Goal: Task Accomplishment & Management: Complete application form

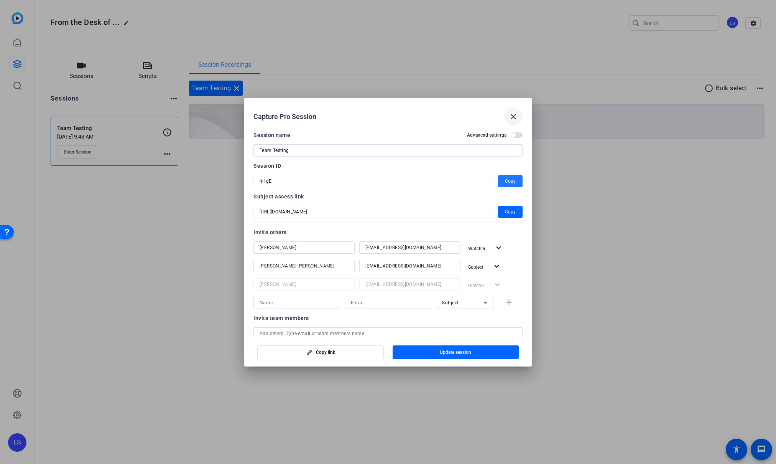
click at [0, 0] on mat-icon "close" at bounding box center [0, 0] width 0 height 0
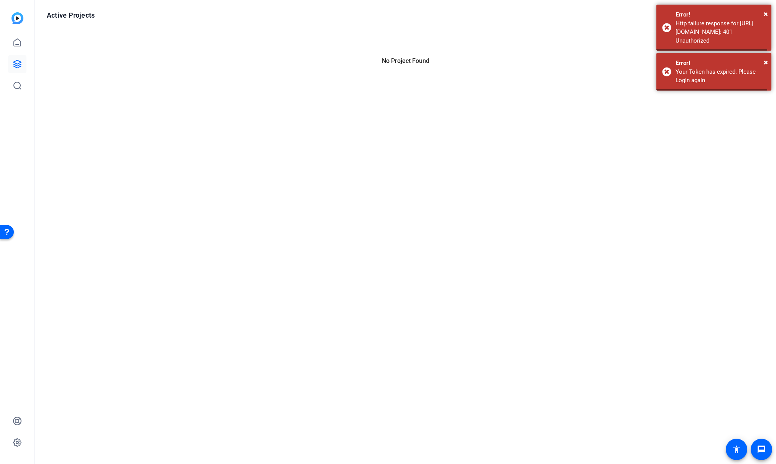
click at [69, 153] on div "Active Projects filter_list tune list No Project Found" at bounding box center [405, 232] width 741 height 464
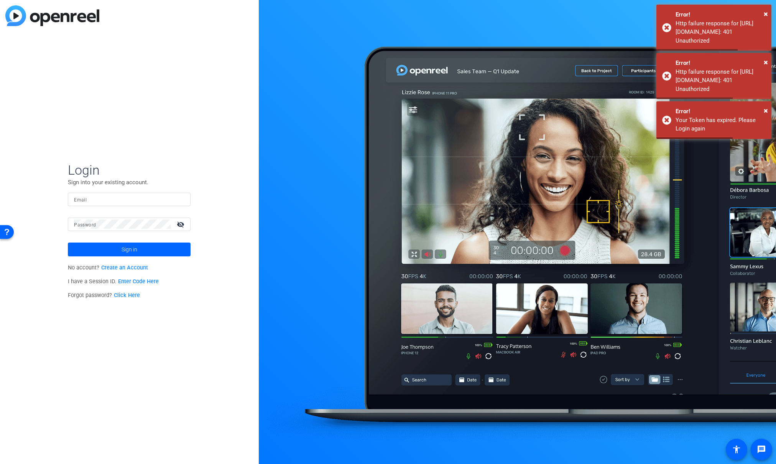
type input "[EMAIL_ADDRESS][DOMAIN_NAME]"
click at [764, 11] on span "×" at bounding box center [766, 13] width 4 height 9
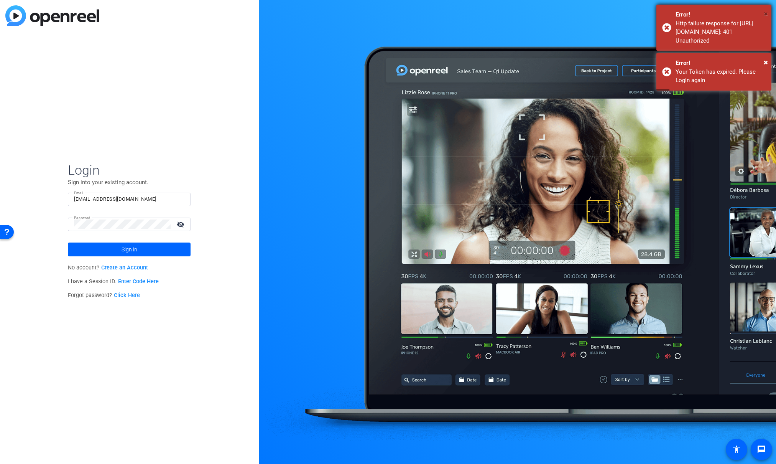
click at [125, 84] on span "×" at bounding box center [123, 86] width 4 height 4
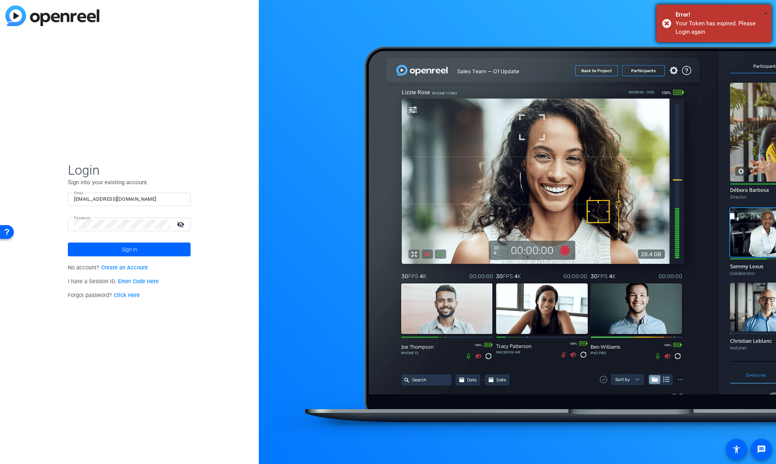
click at [18, 101] on span "×" at bounding box center [14, 105] width 8 height 8
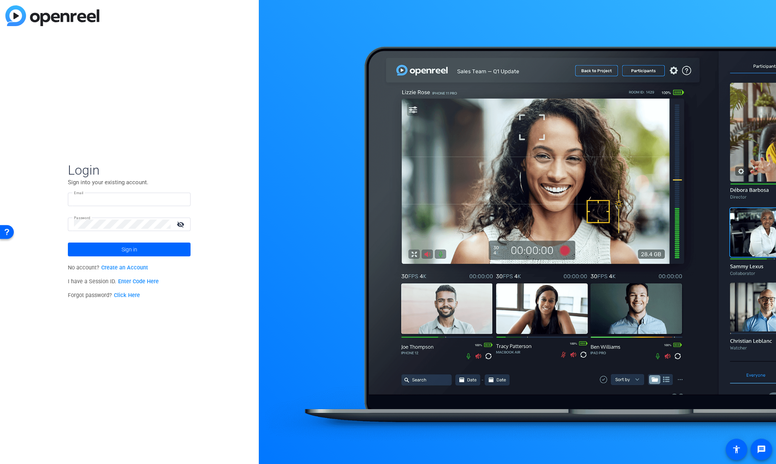
type input "[EMAIL_ADDRESS][DOMAIN_NAME]"
click at [177, 225] on mat-icon "visibility_off" at bounding box center [181, 224] width 18 height 11
click at [155, 250] on span at bounding box center [129, 249] width 123 height 18
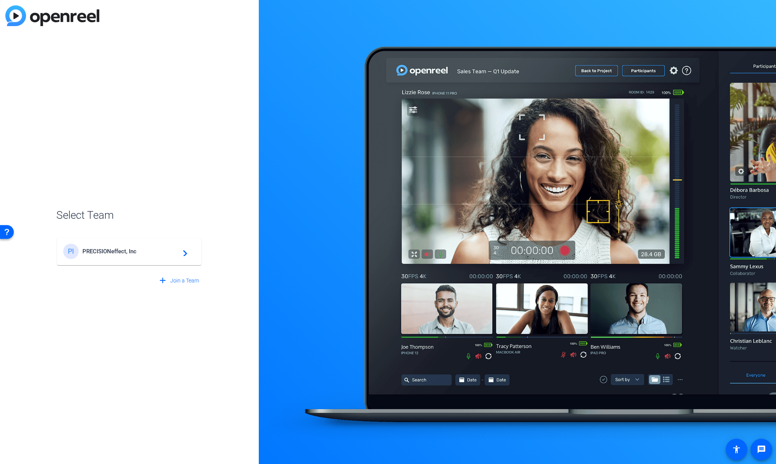
click at [133, 252] on span "PRECISIONeffect, Inc" at bounding box center [130, 251] width 96 height 7
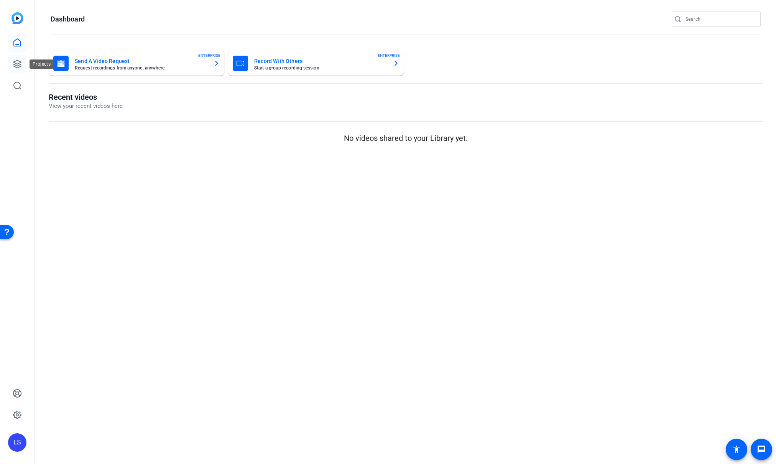
click at [18, 62] on icon at bounding box center [17, 63] width 9 height 9
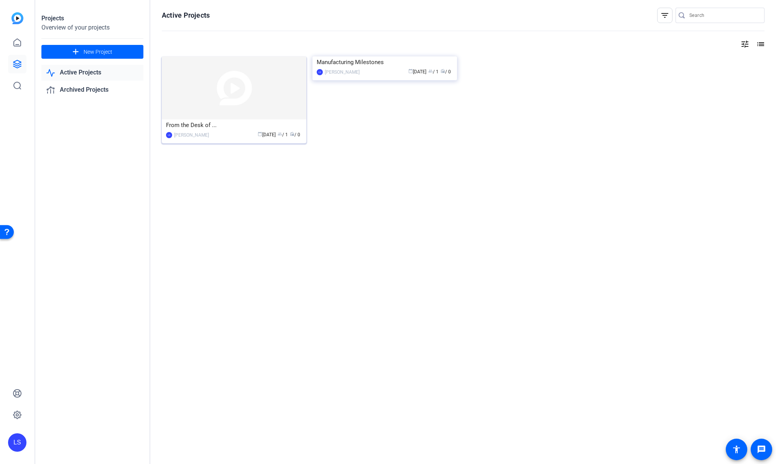
click at [264, 91] on img at bounding box center [234, 87] width 145 height 63
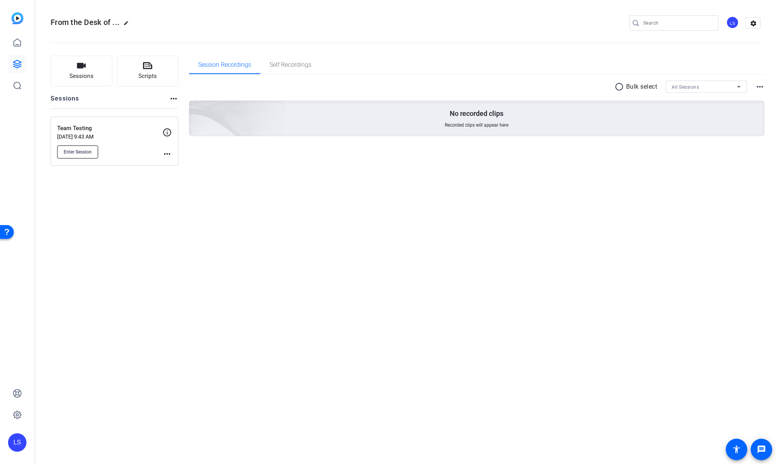
click at [81, 152] on span "Enter Session" at bounding box center [78, 152] width 28 height 6
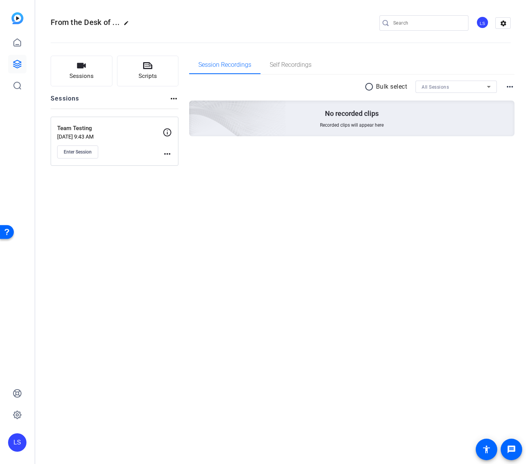
click at [168, 153] on mat-icon "more_horiz" at bounding box center [167, 153] width 9 height 9
click at [0, 0] on div at bounding box center [0, 0] width 0 height 0
click at [92, 75] on span "Sessions" at bounding box center [81, 76] width 24 height 9
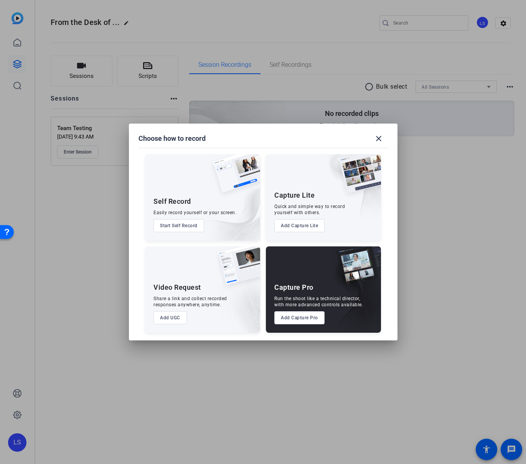
click at [18, 127] on button "Add Capture Pro" at bounding box center [14, 123] width 8 height 8
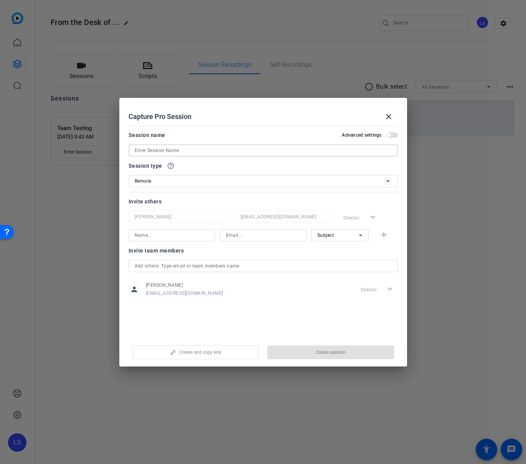
click at [207, 153] on input at bounding box center [263, 150] width 257 height 9
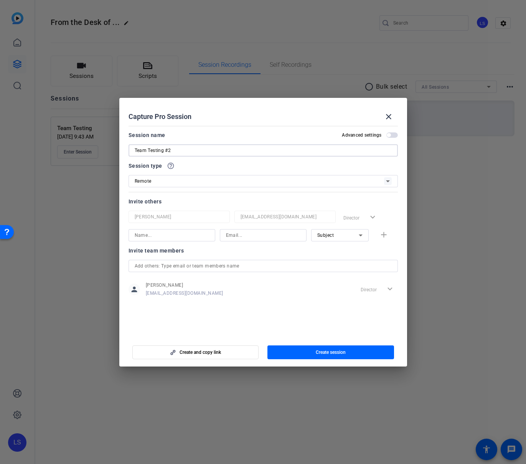
type input "Team Testing #2"
click at [0, 0] on input at bounding box center [0, 0] width 0 height 0
type input "[PERSON_NAME]"
click at [0, 0] on input at bounding box center [0, 0] width 0 height 0
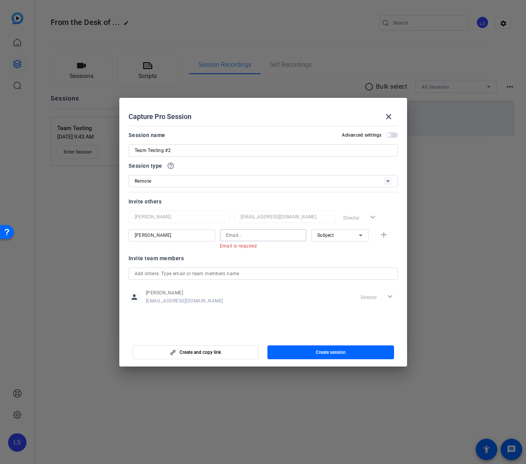
click at [0, 0] on input at bounding box center [0, 0] width 0 height 0
paste input "[EMAIL_ADDRESS][DOMAIN_NAME]"
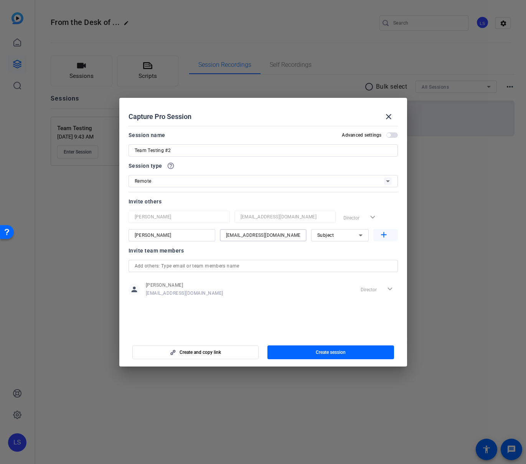
type input "[EMAIL_ADDRESS][DOMAIN_NAME]"
click at [0, 0] on mat-icon "add" at bounding box center [0, 0] width 0 height 0
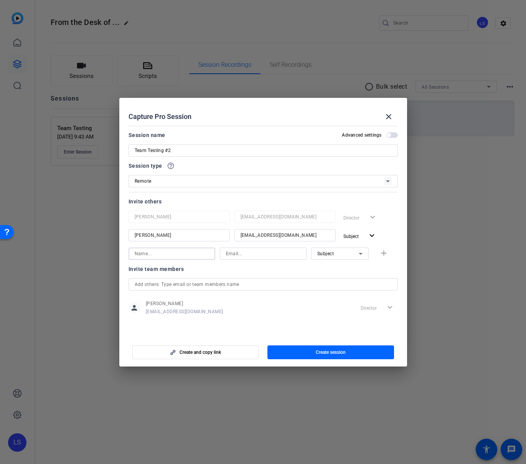
click at [0, 0] on input at bounding box center [0, 0] width 0 height 0
type input "H"
type input "[PERSON_NAME]"
click at [0, 0] on input at bounding box center [0, 0] width 0 height 0
paste input "[EMAIL_ADDRESS][DOMAIN_NAME]"
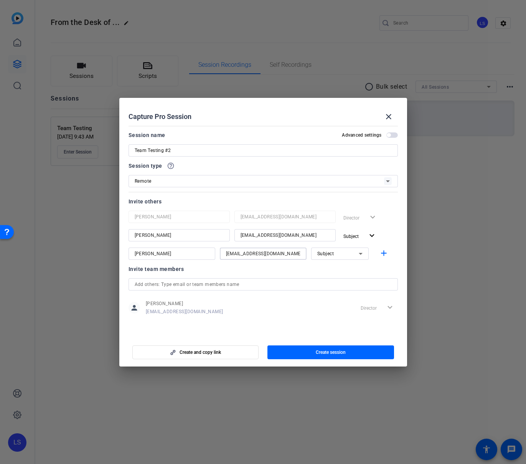
scroll to position [0, 7]
type input "[EMAIL_ADDRESS][DOMAIN_NAME]"
click at [0, 0] on icon at bounding box center [0, 0] width 0 height 0
click at [341, 278] on mat-option "Watcher" at bounding box center [340, 281] width 58 height 12
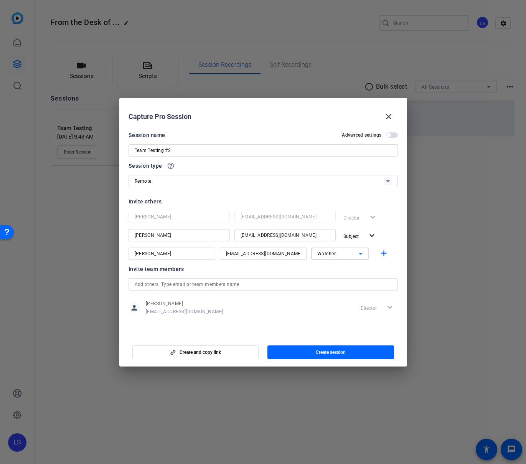
drag, startPoint x: 386, startPoint y: 252, endPoint x: 243, endPoint y: 277, distance: 145.2
click at [0, 0] on mat-icon "add" at bounding box center [0, 0] width 0 height 0
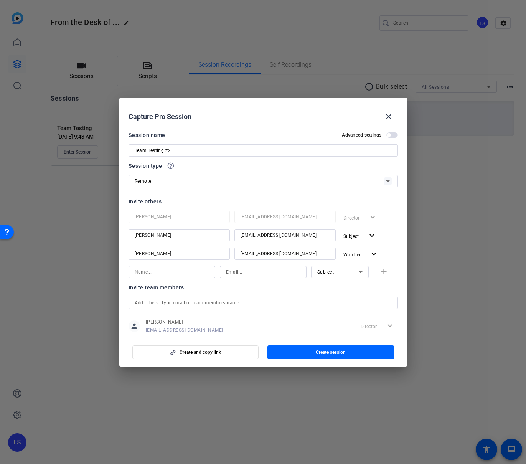
click at [0, 0] on input at bounding box center [0, 0] width 0 height 0
type input "[PERSON_NAME]"
click at [0, 0] on input at bounding box center [0, 0] width 0 height 0
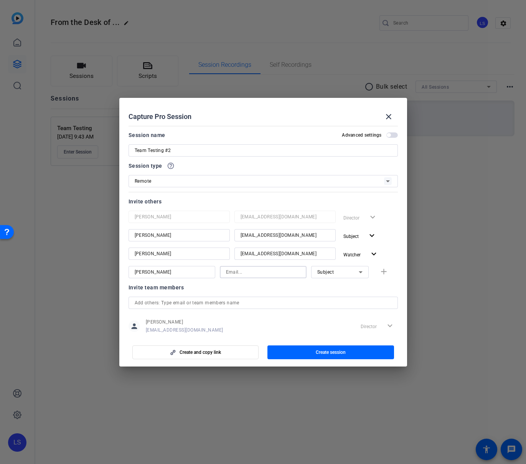
paste input "[EMAIL_ADDRESS][DOMAIN_NAME]"
type input "[EMAIL_ADDRESS][DOMAIN_NAME]"
click at [354, 271] on div "Subject" at bounding box center [337, 272] width 41 height 10
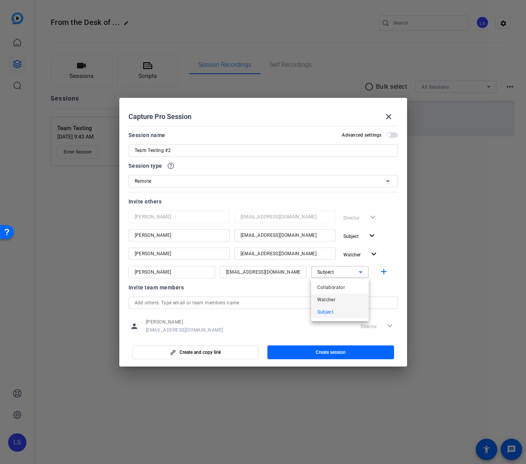
click at [340, 296] on mat-option "Watcher" at bounding box center [340, 299] width 58 height 12
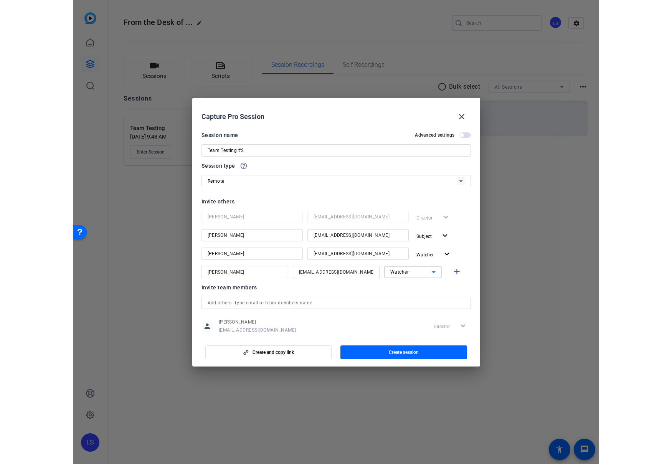
scroll to position [16, 0]
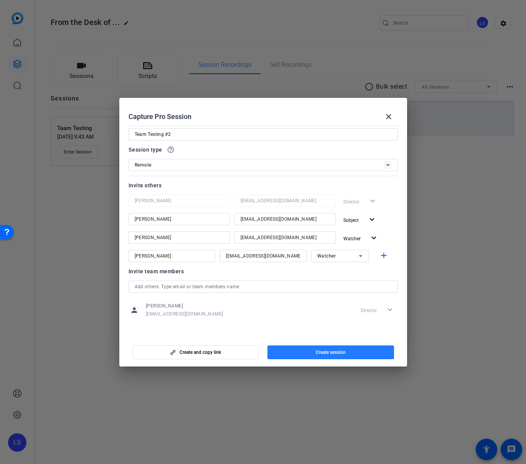
click at [0, 0] on span "button" at bounding box center [0, 0] width 0 height 0
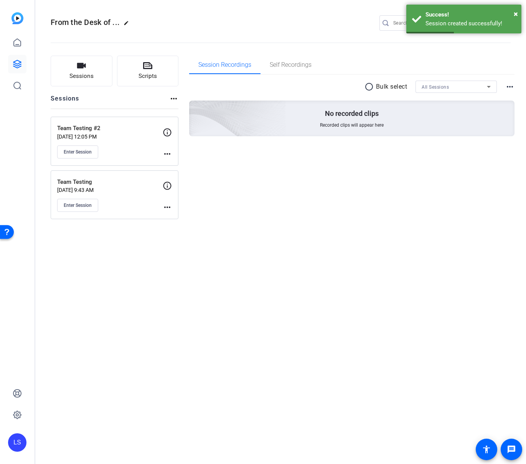
click at [166, 154] on mat-icon "more_horiz" at bounding box center [167, 153] width 9 height 9
click at [171, 162] on span "Edit Session" at bounding box center [186, 164] width 35 height 9
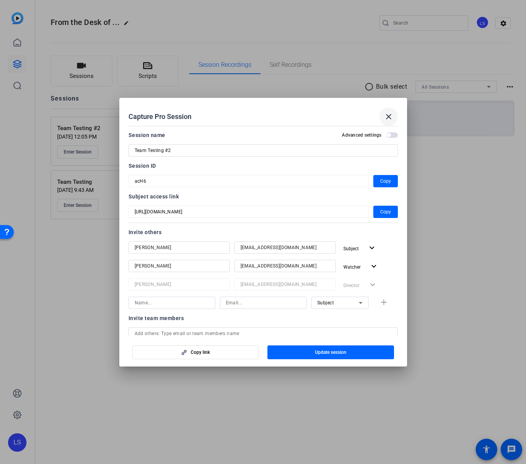
click at [387, 117] on mat-icon "close" at bounding box center [388, 116] width 9 height 9
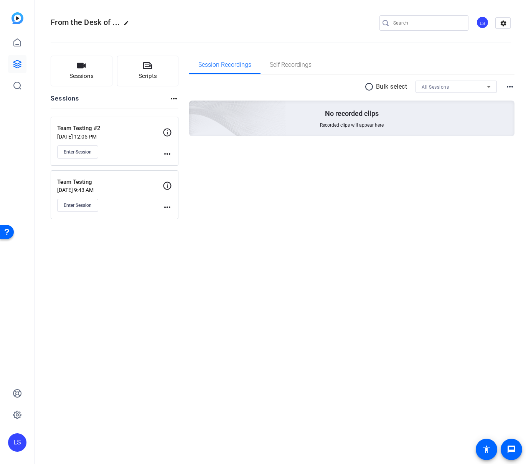
click at [172, 152] on div "Team Testing #2 [DATE] 12:05 PM Enter Session more_horiz" at bounding box center [115, 141] width 128 height 49
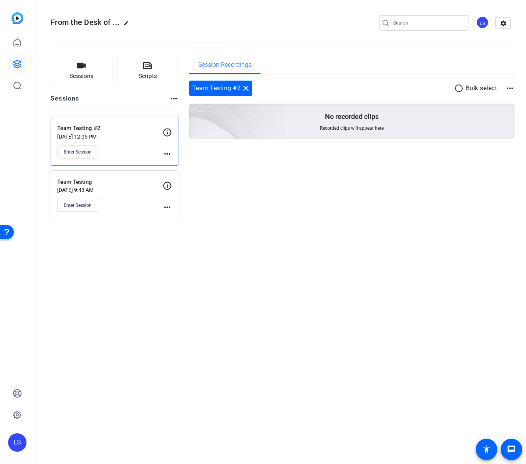
click at [170, 152] on mat-icon "more_horiz" at bounding box center [167, 153] width 9 height 9
click at [177, 175] on span "Archive Session" at bounding box center [186, 174] width 35 height 9
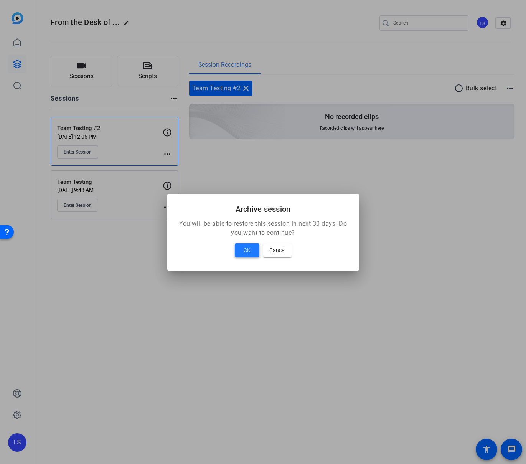
click at [245, 251] on span "OK" at bounding box center [247, 250] width 7 height 9
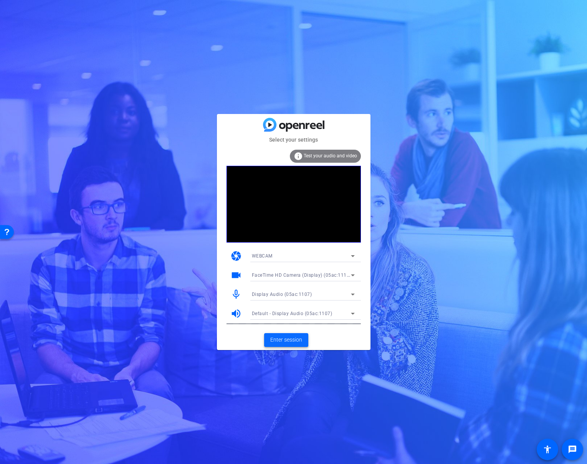
click at [291, 339] on span "Enter session" at bounding box center [286, 340] width 32 height 8
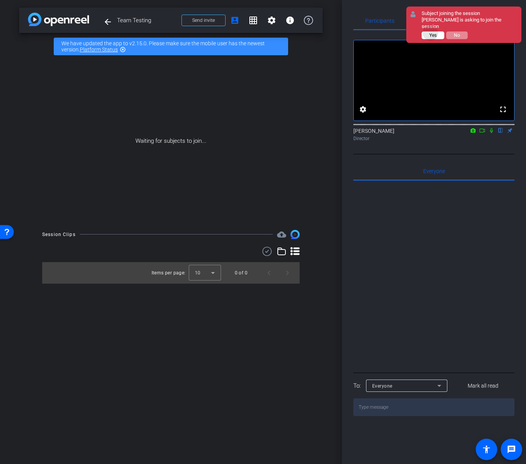
click at [0, 0] on span "Yes" at bounding box center [0, 0] width 0 height 0
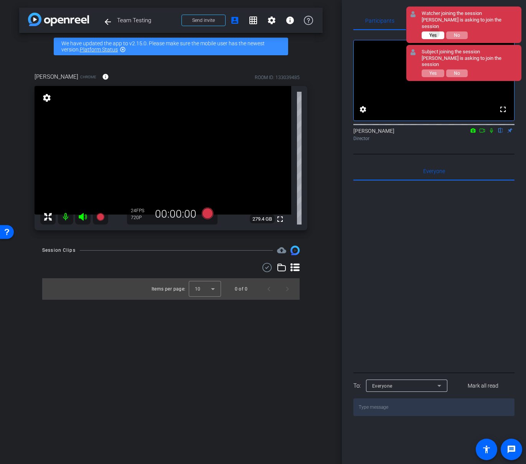
click at [435, 33] on span "Yes" at bounding box center [432, 35] width 7 height 5
click at [437, 69] on video at bounding box center [434, 80] width 160 height 80
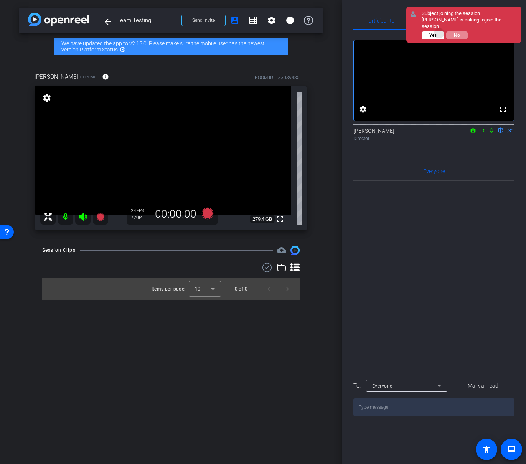
click at [439, 31] on button "Yes" at bounding box center [433, 35] width 23 height 8
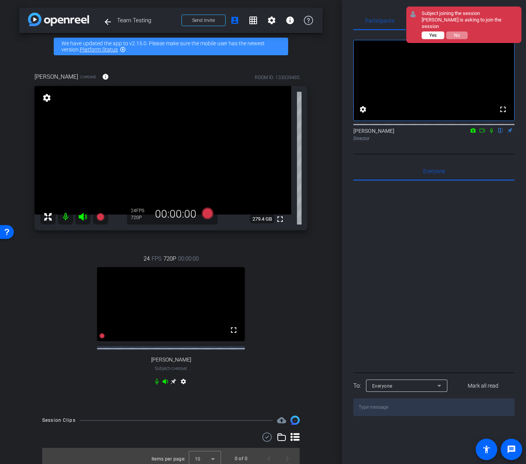
click at [437, 31] on button "Yes" at bounding box center [433, 35] width 23 height 8
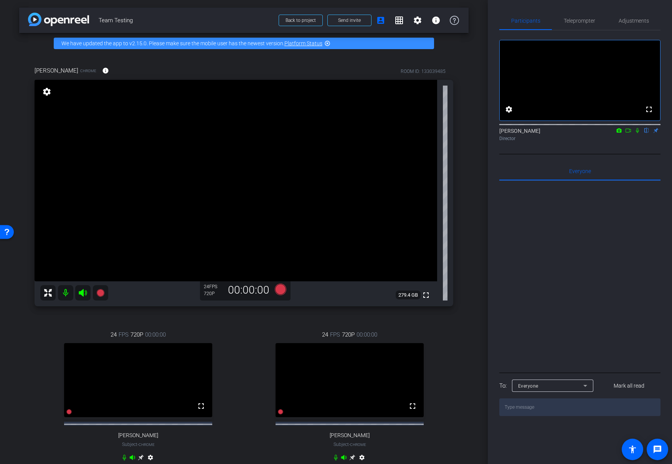
scroll to position [30, 0]
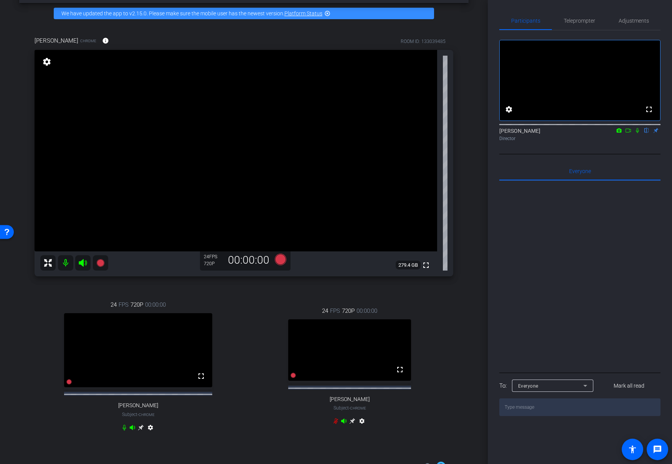
click at [282, 440] on div "24 FPS 720P 00:00:00 fullscreen Emily Subject - Chrome settings" at bounding box center [349, 367] width 207 height 146
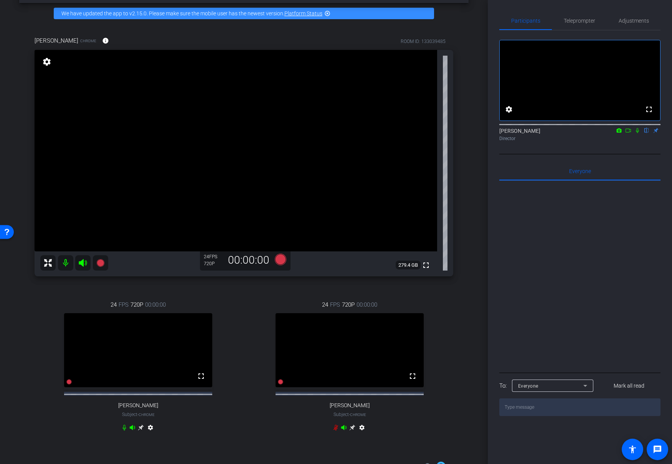
click at [140, 430] on icon at bounding box center [141, 428] width 6 height 6
click at [627, 133] on icon at bounding box center [628, 130] width 6 height 5
click at [99, 262] on icon at bounding box center [100, 263] width 8 height 8
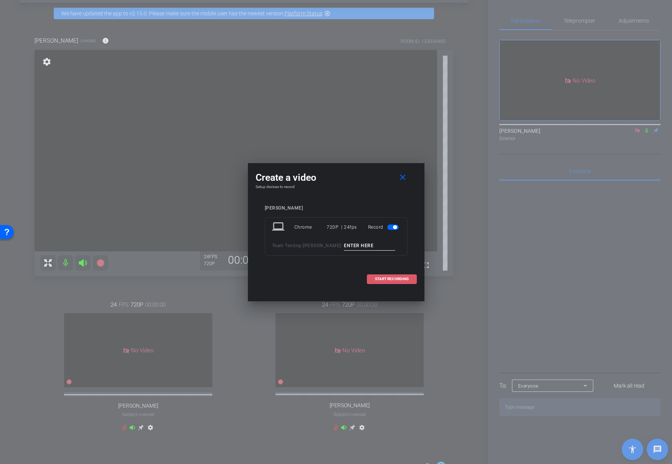
click at [397, 277] on span "START RECORDING" at bounding box center [392, 279] width 34 height 4
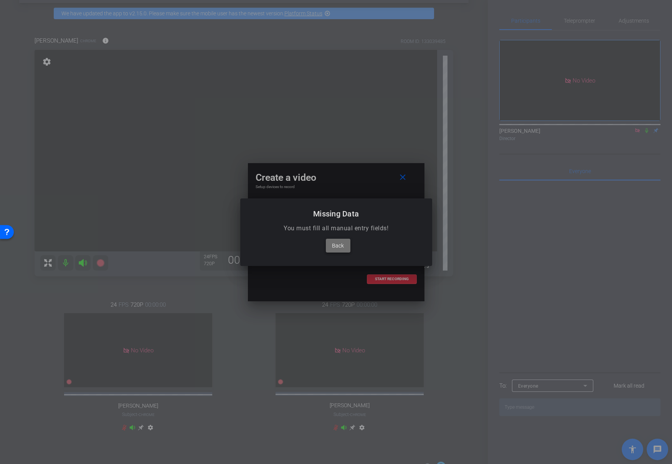
click at [339, 244] on span "Back" at bounding box center [338, 245] width 12 height 9
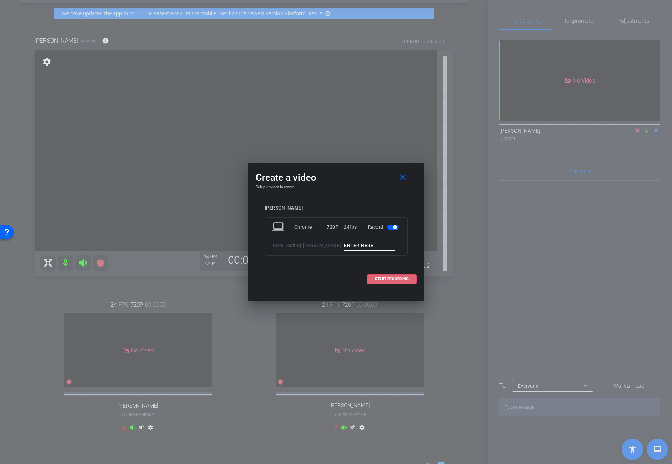
click at [355, 245] on input at bounding box center [369, 246] width 51 height 10
type input "01"
click at [384, 278] on span "START RECORDING" at bounding box center [392, 279] width 34 height 4
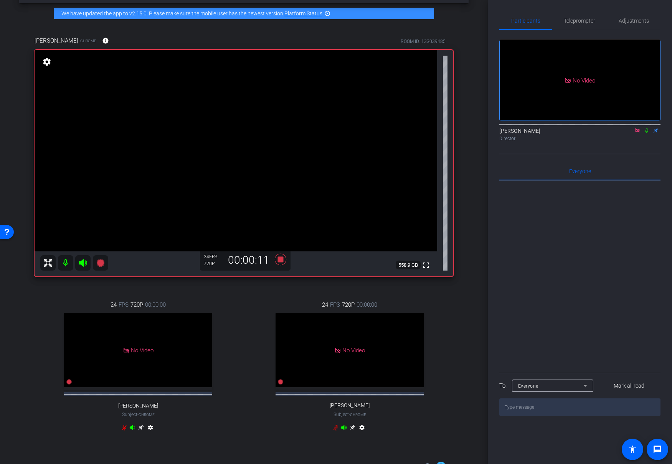
click at [646, 133] on icon at bounding box center [646, 130] width 3 height 5
click at [281, 259] on icon at bounding box center [280, 260] width 12 height 12
click at [645, 133] on icon at bounding box center [646, 130] width 4 height 5
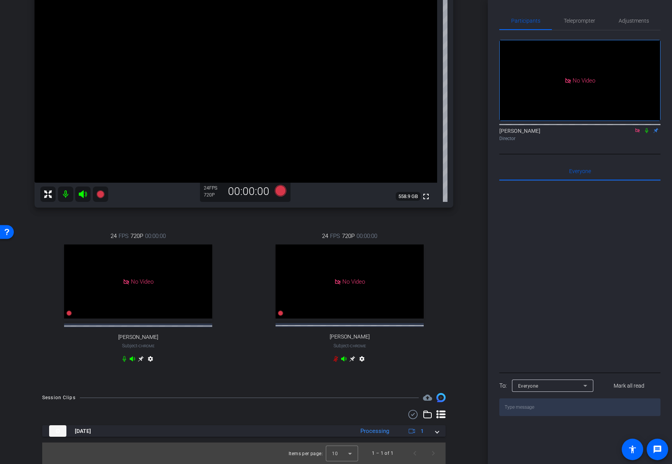
scroll to position [105, 0]
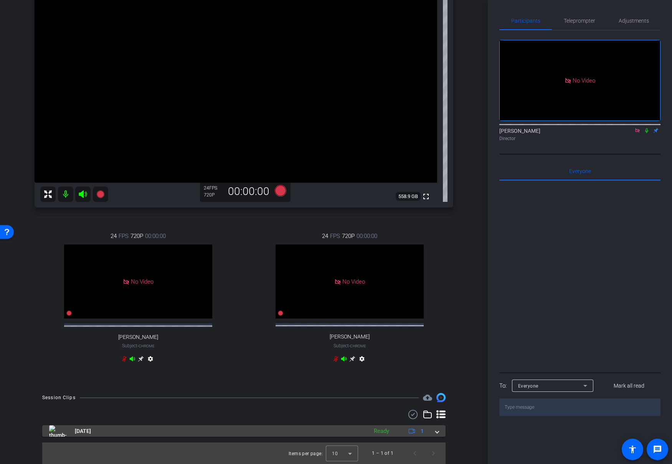
click at [436, 430] on span at bounding box center [436, 431] width 3 height 8
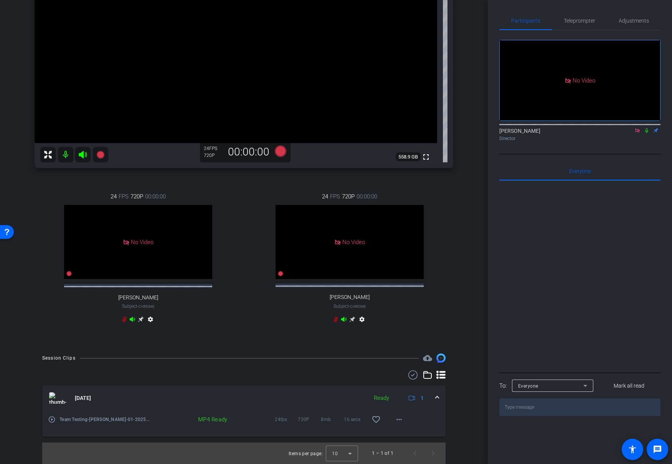
scroll to position [145, 0]
click at [398, 422] on mat-icon "more_horiz" at bounding box center [398, 419] width 9 height 9
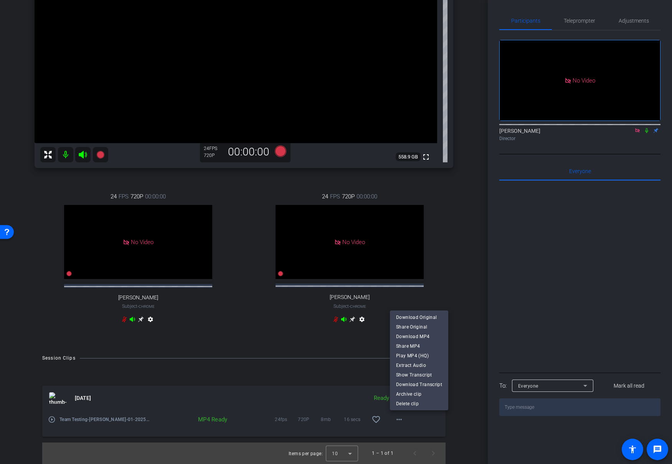
click at [636, 140] on div at bounding box center [336, 232] width 672 height 464
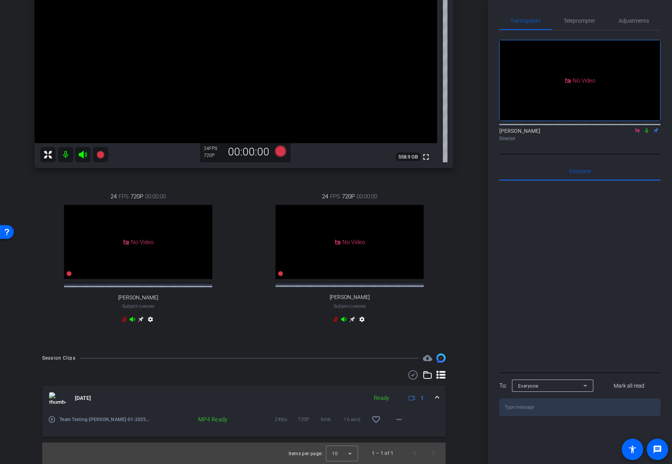
click at [637, 133] on icon at bounding box center [637, 130] width 6 height 5
click at [401, 417] on mat-icon "more_horiz" at bounding box center [398, 419] width 9 height 9
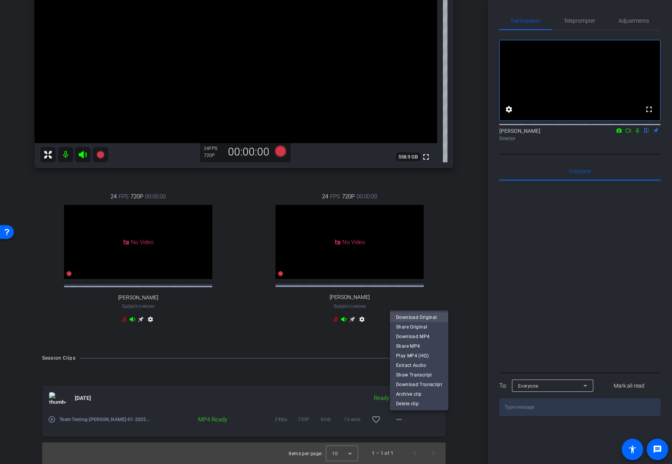
click at [415, 317] on span "Download Original" at bounding box center [419, 316] width 46 height 9
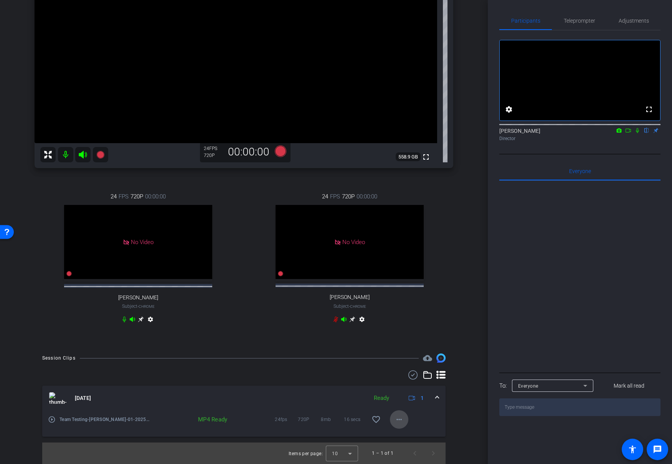
click at [404, 419] on mat-icon "more_horiz" at bounding box center [398, 419] width 9 height 9
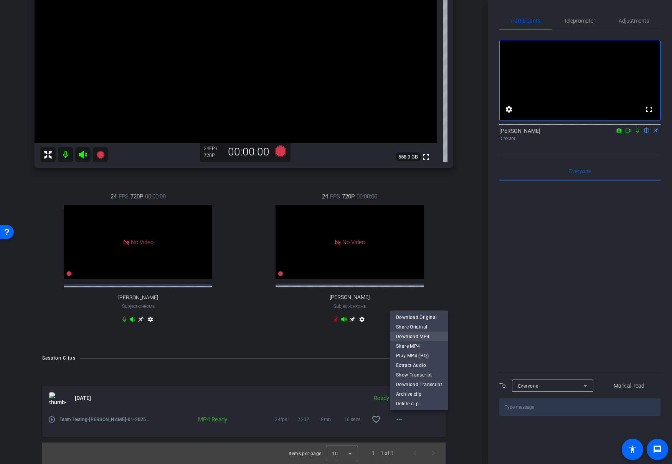
click at [430, 334] on span "Download MP4" at bounding box center [419, 335] width 46 height 9
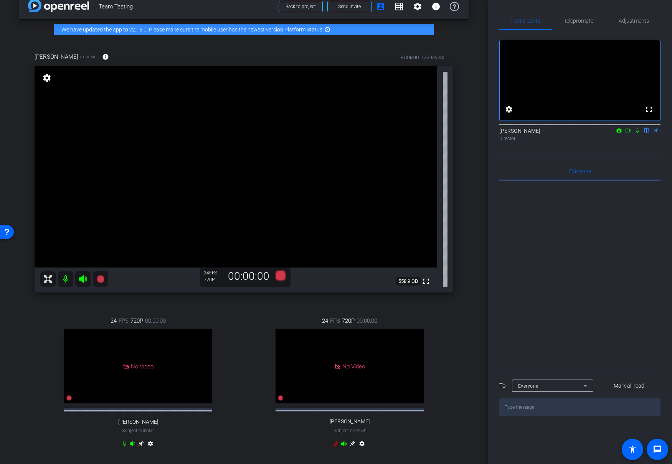
scroll to position [1, 0]
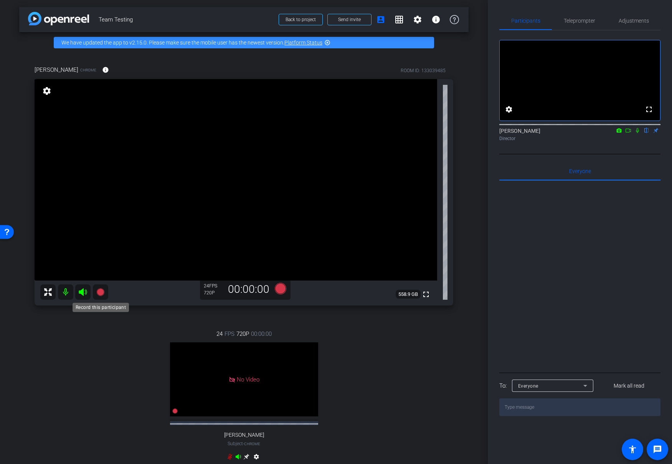
click at [102, 291] on icon at bounding box center [100, 292] width 8 height 8
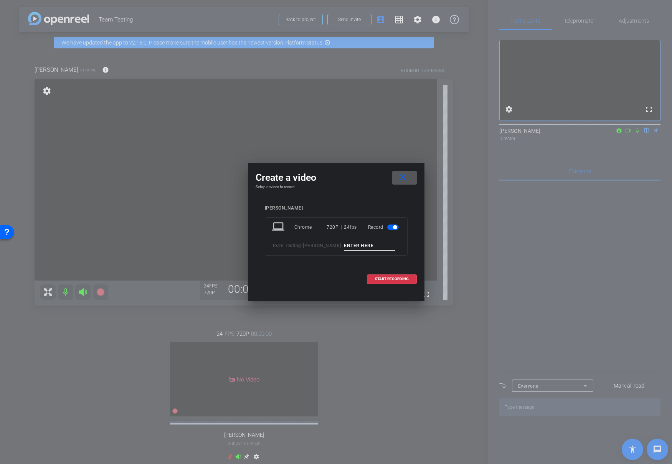
click at [356, 244] on input at bounding box center [369, 246] width 51 height 10
type input "02"
click at [384, 278] on span "START RECORDING" at bounding box center [392, 279] width 34 height 4
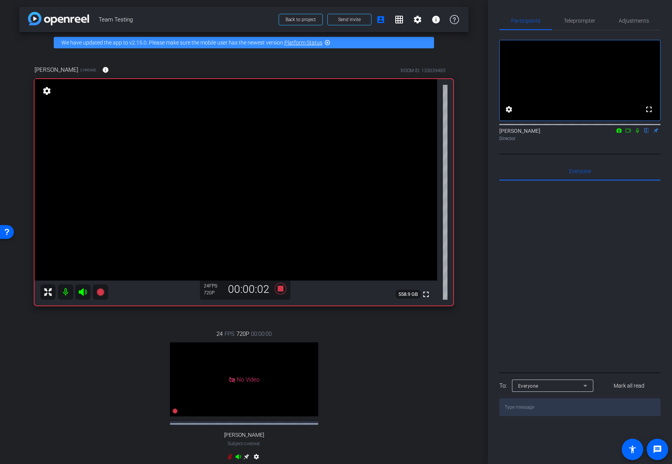
click at [629, 133] on icon at bounding box center [628, 130] width 6 height 5
click at [646, 133] on icon at bounding box center [646, 130] width 6 height 5
click at [645, 133] on icon at bounding box center [646, 130] width 6 height 5
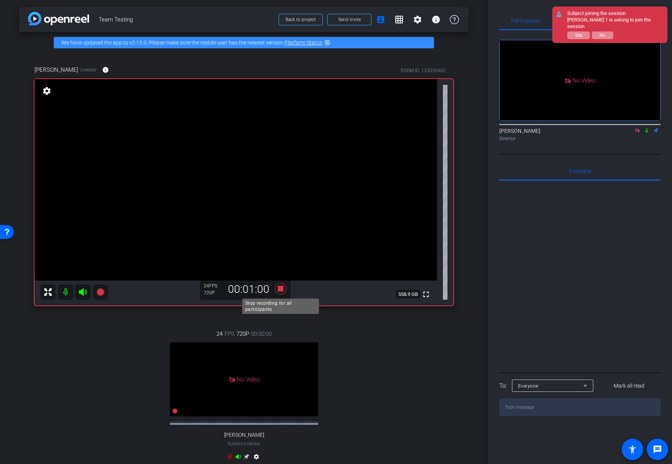
click at [280, 288] on icon at bounding box center [280, 289] width 12 height 12
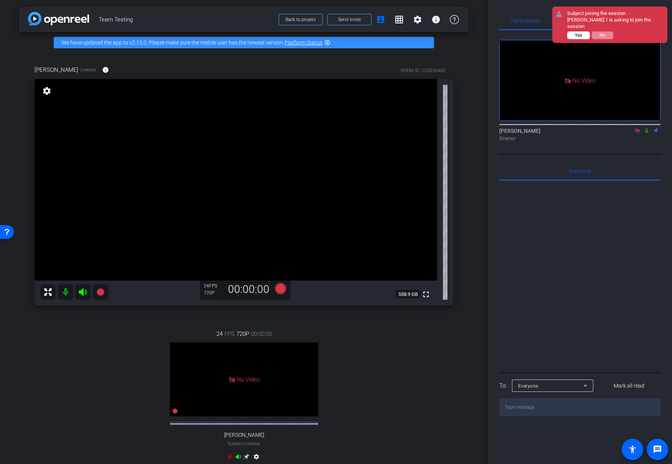
click at [583, 31] on button "Yes" at bounding box center [578, 35] width 23 height 8
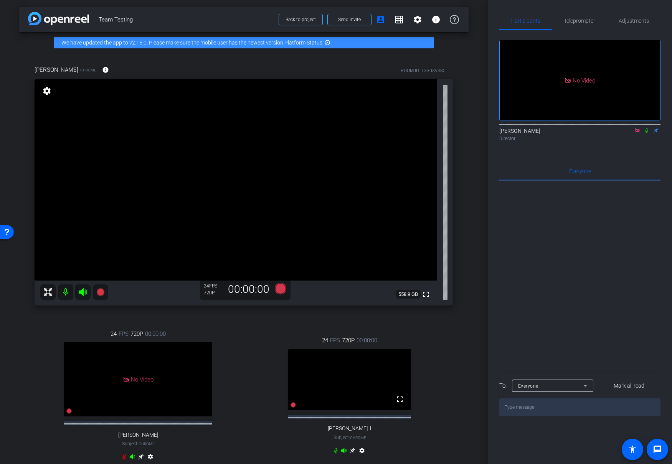
click at [638, 132] on icon at bounding box center [637, 130] width 4 height 4
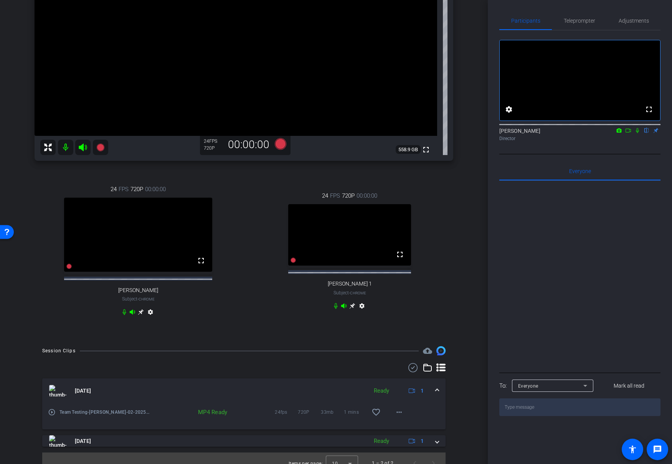
scroll to position [162, 0]
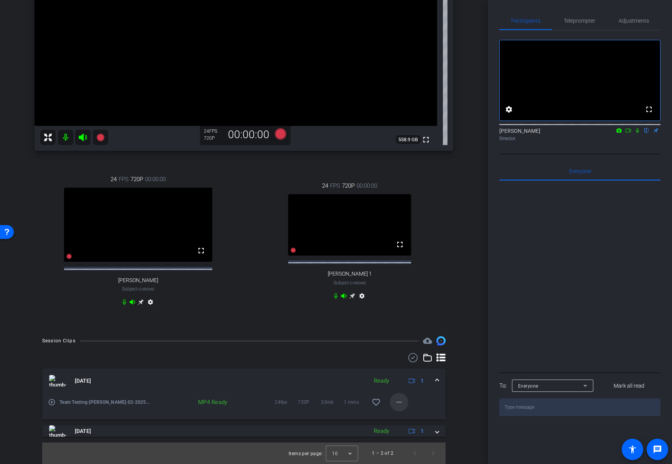
click at [398, 403] on mat-icon "more_horiz" at bounding box center [398, 401] width 9 height 9
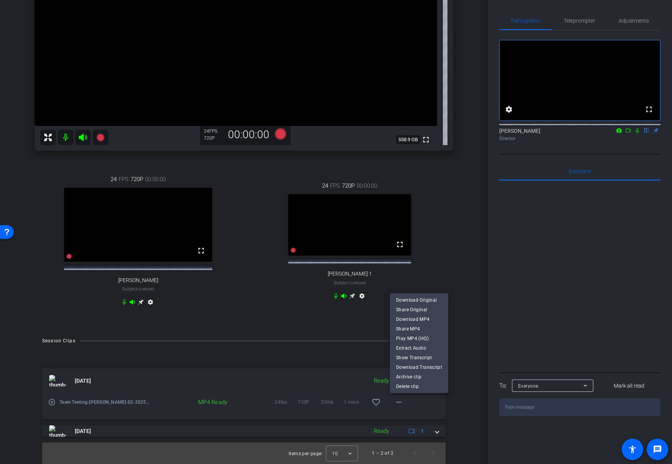
click at [464, 309] on div at bounding box center [336, 232] width 672 height 464
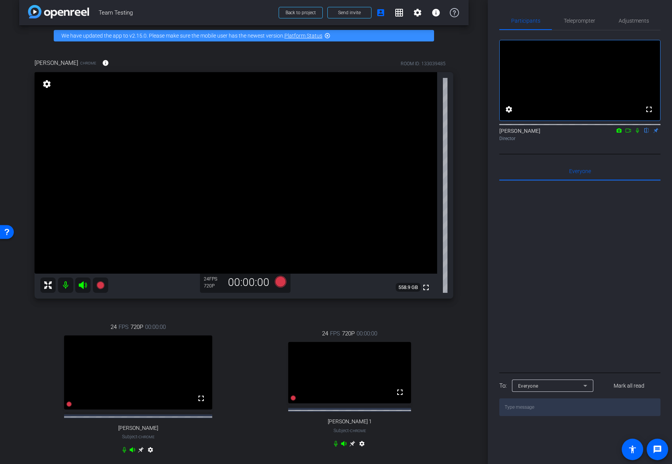
scroll to position [0, 0]
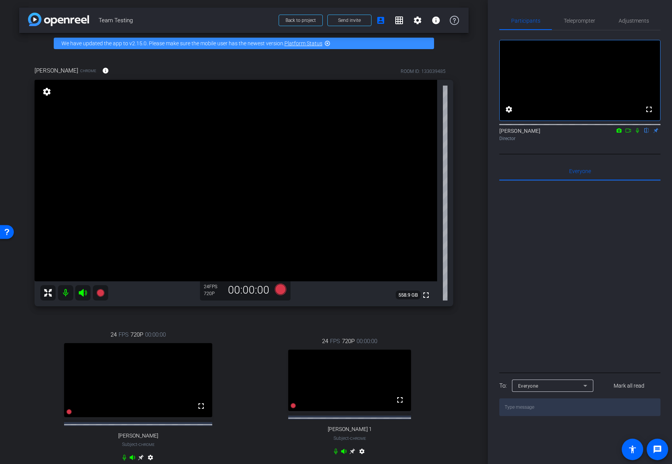
drag, startPoint x: 274, startPoint y: 352, endPoint x: 324, endPoint y: 221, distance: 140.8
click at [274, 352] on div "24 FPS 720P 00:00:00 fullscreen Emily 1 Subject - Chrome settings" at bounding box center [349, 397] width 207 height 146
click at [47, 95] on mat-icon "settings" at bounding box center [46, 91] width 11 height 9
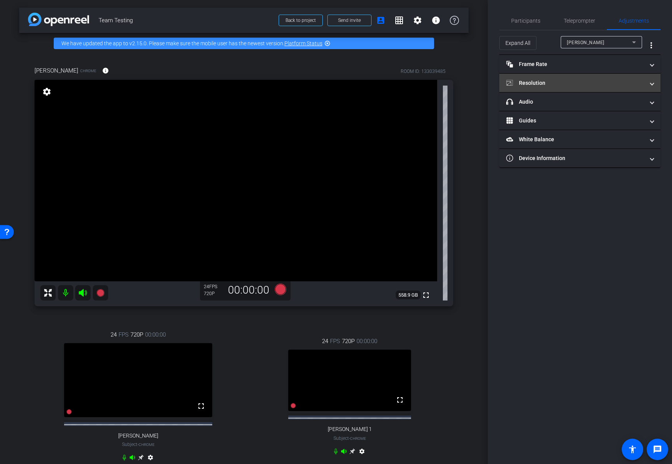
click at [623, 84] on mat-panel-title "Resolution" at bounding box center [575, 83] width 138 height 8
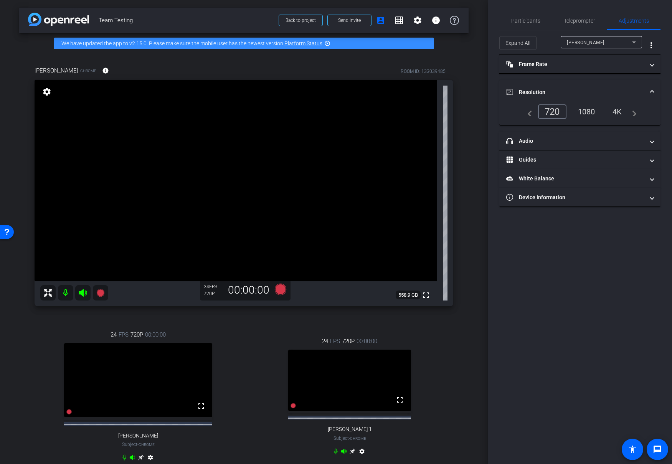
click at [648, 84] on mat-expansion-panel-header "Resolution" at bounding box center [579, 92] width 161 height 25
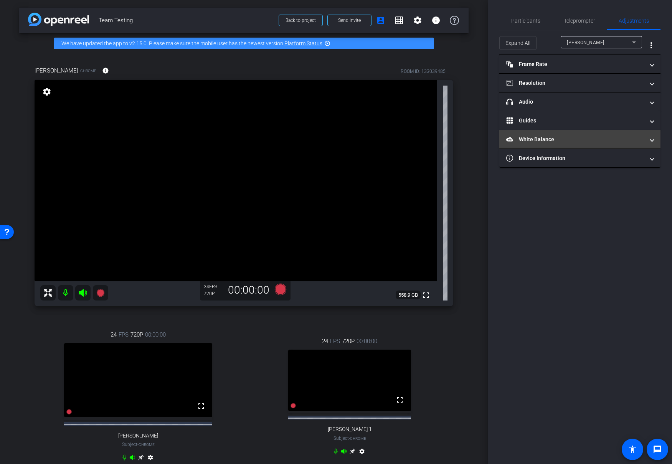
click at [635, 140] on mat-panel-title "White Balance White Balance" at bounding box center [575, 139] width 138 height 8
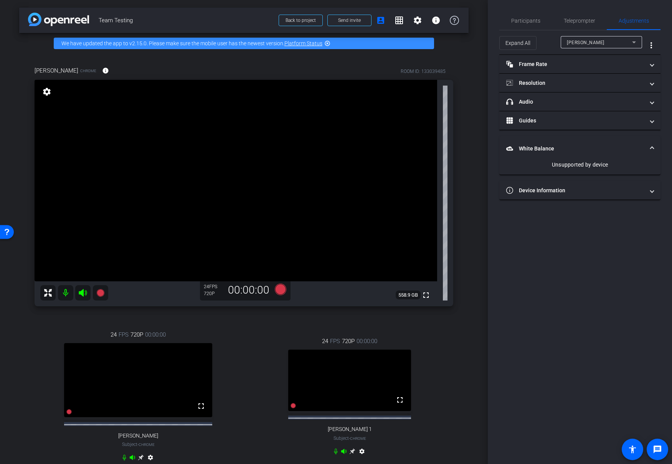
click at [635, 140] on mat-expansion-panel-header "White Balance White Balance" at bounding box center [579, 148] width 161 height 25
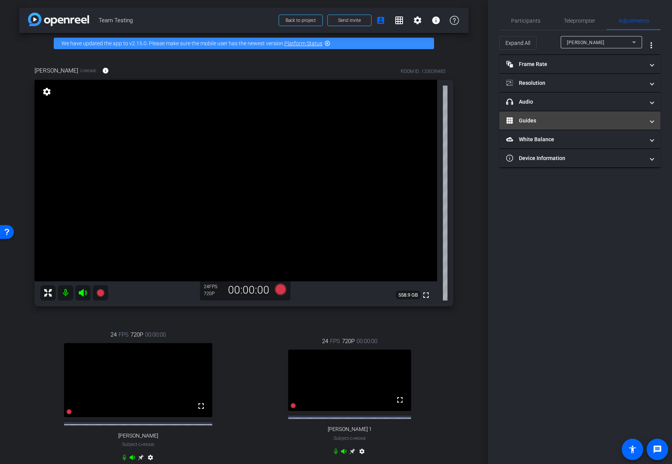
click at [633, 117] on mat-panel-title "Guides" at bounding box center [575, 121] width 138 height 8
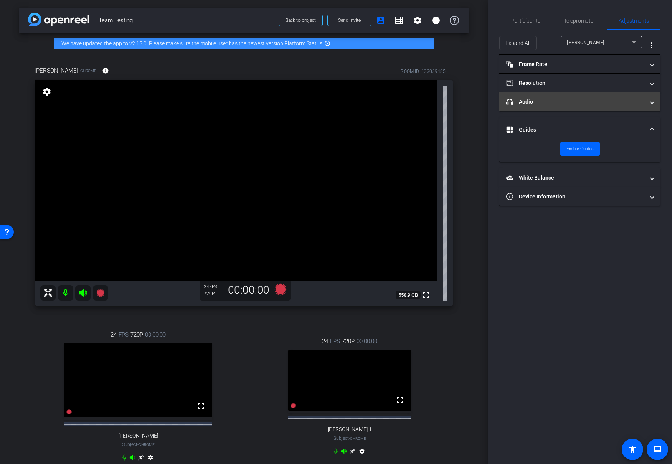
drag, startPoint x: 636, startPoint y: 118, endPoint x: 624, endPoint y: 110, distance: 13.8
click at [636, 118] on mat-expansion-panel-header "Guides" at bounding box center [579, 129] width 161 height 25
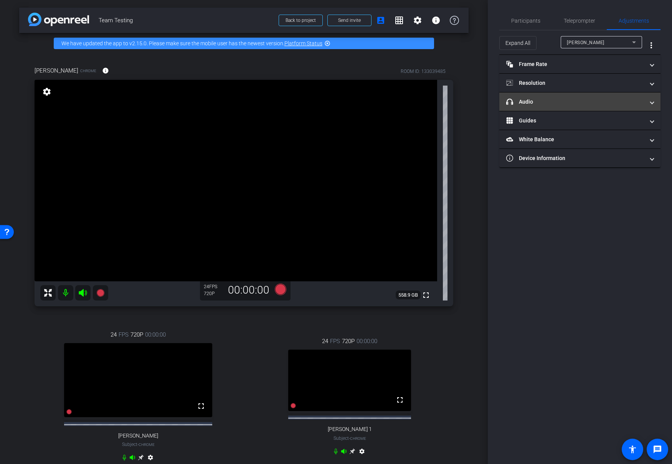
click at [619, 103] on mat-panel-title "headphone icon Audio" at bounding box center [575, 102] width 138 height 8
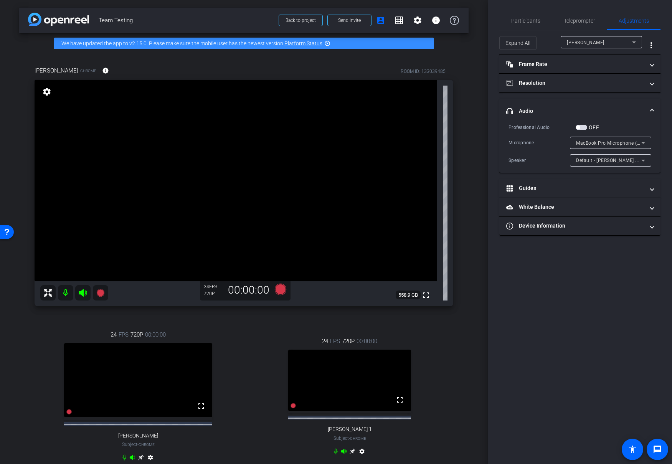
click at [619, 103] on mat-expansion-panel-header "headphone icon Audio" at bounding box center [579, 111] width 161 height 25
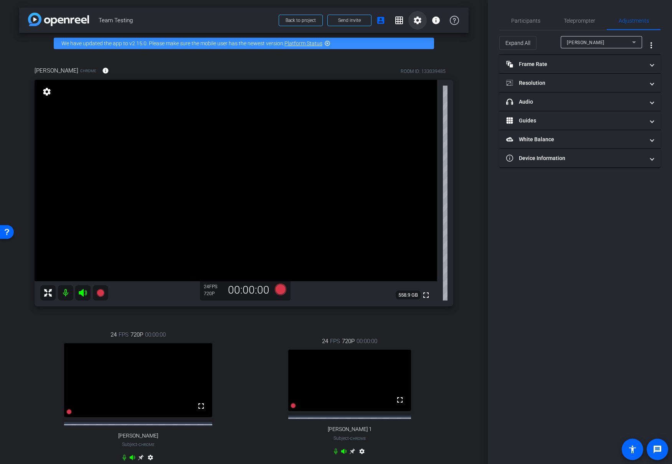
click at [419, 23] on mat-icon "settings" at bounding box center [417, 20] width 9 height 9
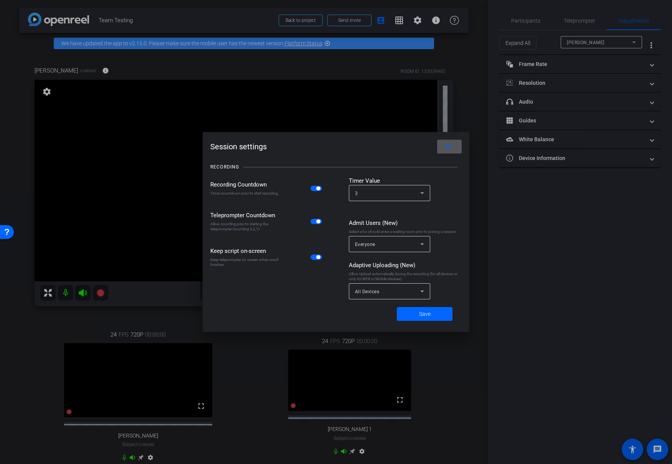
click at [448, 144] on mat-icon "close" at bounding box center [448, 147] width 10 height 10
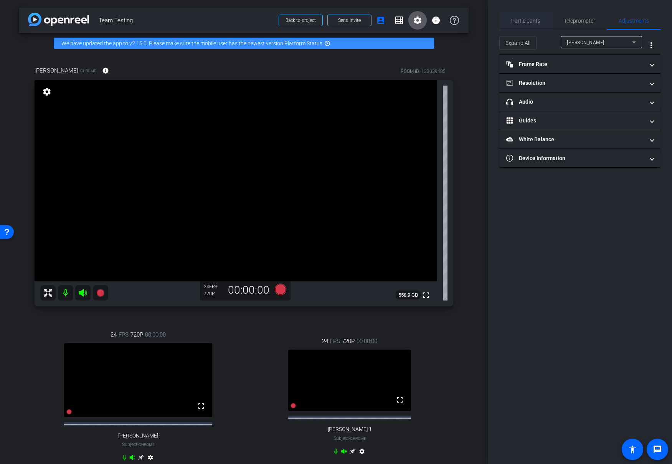
click at [529, 18] on span "Participants" at bounding box center [525, 20] width 29 height 5
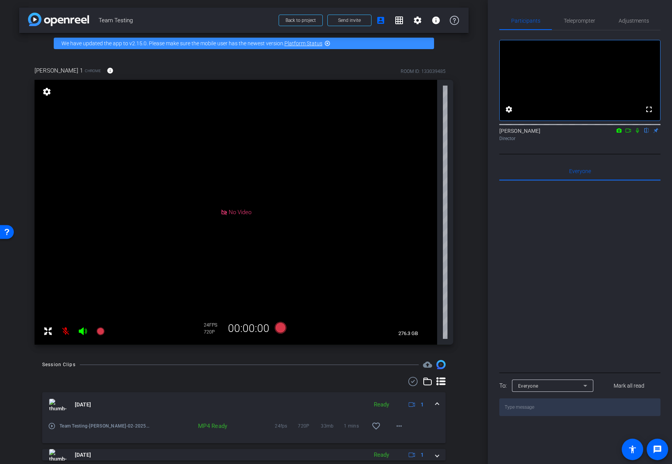
click at [38, 22] on img at bounding box center [58, 19] width 61 height 13
click at [54, 21] on img at bounding box center [58, 19] width 61 height 13
click at [26, 17] on div "arrow_back Team Testing Back to project Send invite account_box grid_on setting…" at bounding box center [243, 20] width 449 height 25
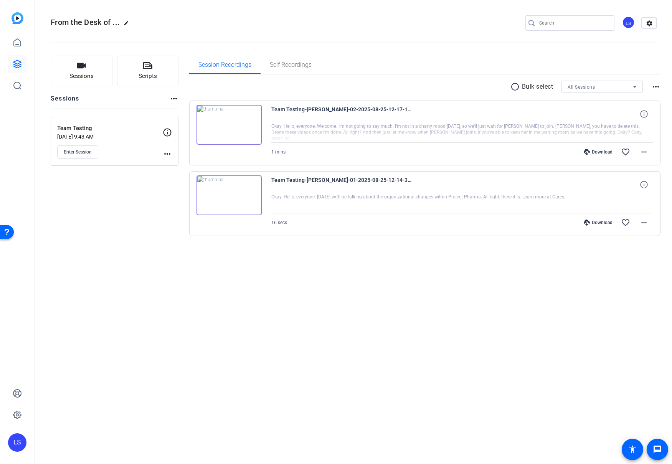
click at [124, 24] on mat-icon "edit" at bounding box center [128, 24] width 9 height 9
click at [80, 21] on input "From the Desk of ..." at bounding box center [82, 22] width 50 height 9
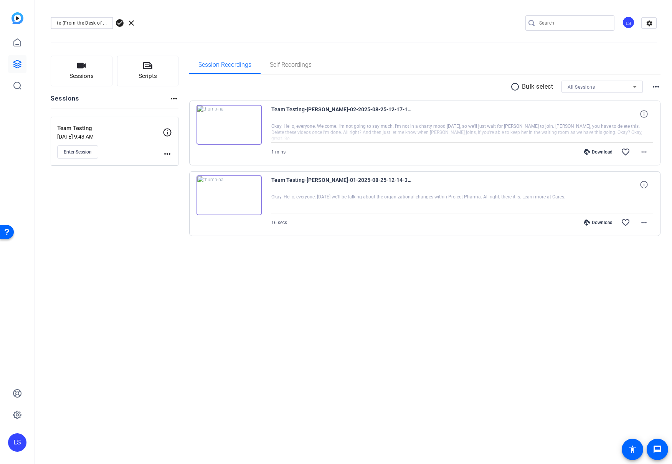
type input "Organization Update (From the Desk of ...)"
click at [119, 21] on span "check_circle" at bounding box center [119, 22] width 9 height 9
click at [168, 154] on mat-icon "more_horiz" at bounding box center [167, 153] width 9 height 9
drag, startPoint x: 127, startPoint y: 188, endPoint x: 141, endPoint y: 171, distance: 22.3
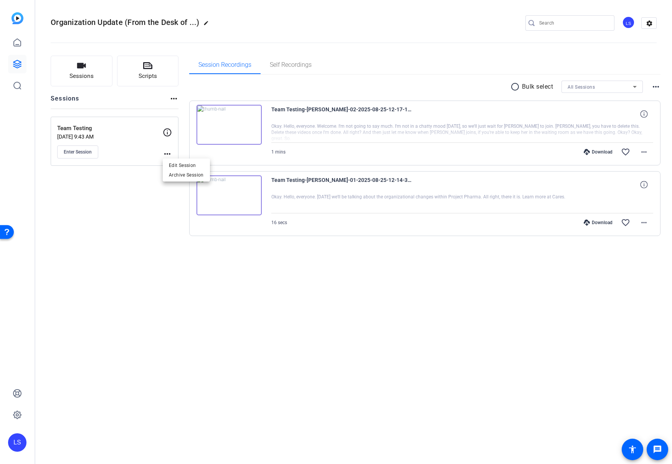
click at [0, 0] on div at bounding box center [0, 0] width 0 height 0
click at [86, 69] on button "Sessions" at bounding box center [82, 71] width 62 height 31
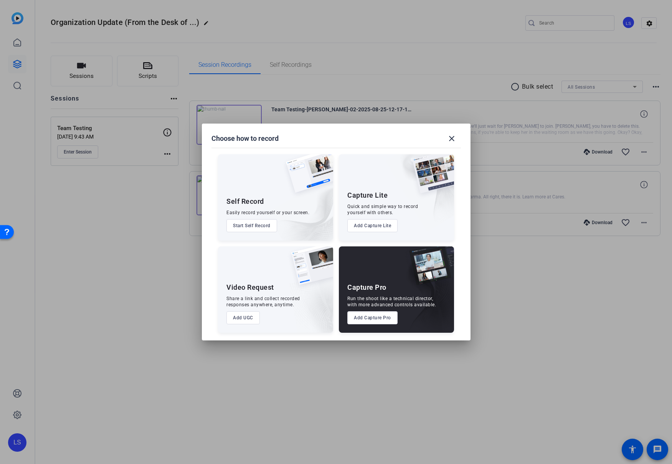
click at [362, 318] on button "Add Capture Pro" at bounding box center [372, 317] width 50 height 13
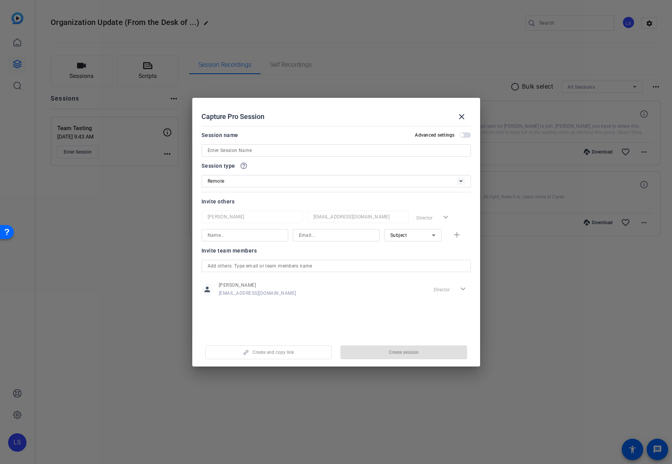
click at [0, 0] on input at bounding box center [0, 0] width 0 height 0
type input "F"
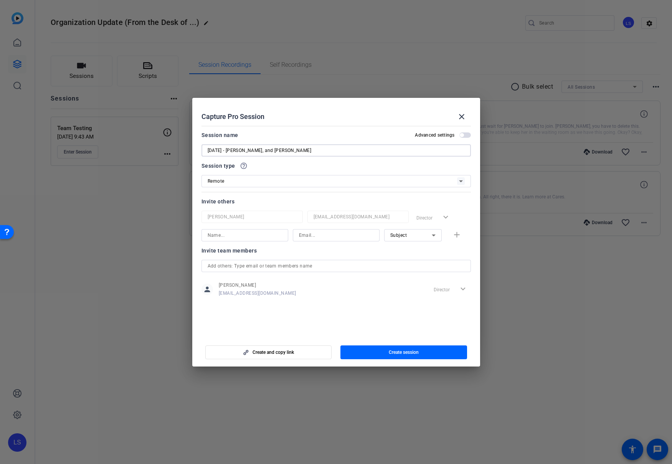
click at [0, 0] on input "09.02.25 - Rich, Greg, and Jim" at bounding box center [0, 0] width 0 height 0
type input "09.02.25 Organization Update - Rich, Greg, and Jim"
click at [249, 232] on input at bounding box center [245, 235] width 74 height 9
type input "Greg Gara"
click at [307, 234] on input at bounding box center [336, 235] width 74 height 9
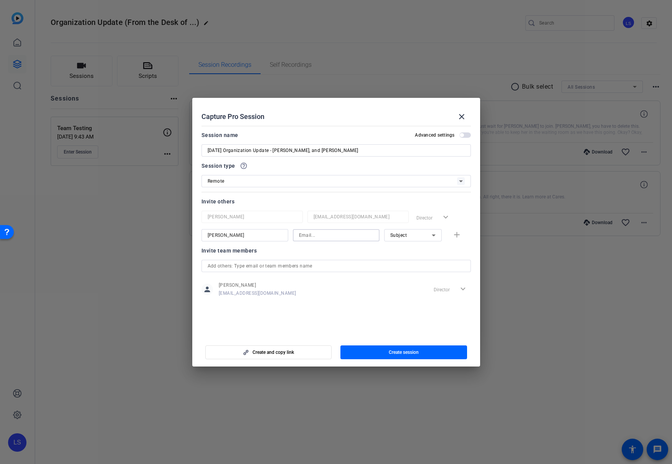
paste input "GregGara@projectfarma.com"
type input "GregGara@projectfarma.com"
click at [429, 234] on icon at bounding box center [433, 235] width 9 height 9
drag, startPoint x: 449, startPoint y: 250, endPoint x: 359, endPoint y: 268, distance: 91.4
click at [448, 250] on div at bounding box center [336, 232] width 672 height 464
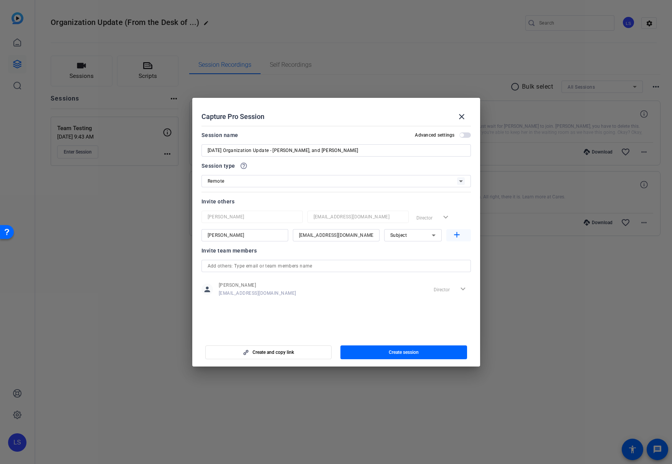
click at [460, 232] on mat-icon "add" at bounding box center [457, 235] width 10 height 10
click at [276, 255] on input at bounding box center [245, 253] width 74 height 9
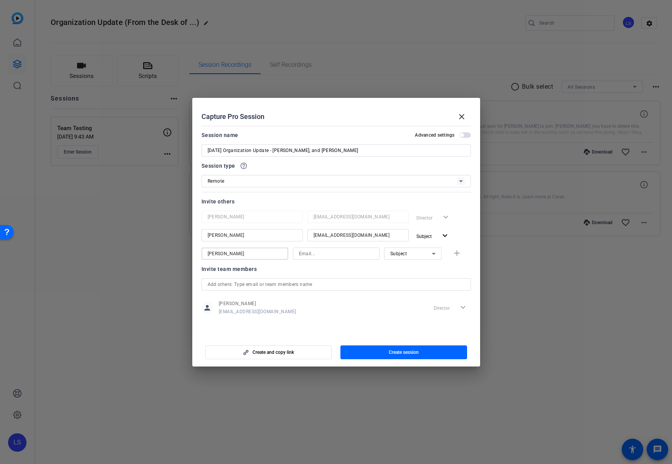
type input "Jen Thomson"
click at [314, 256] on input at bounding box center [336, 253] width 74 height 9
paste input "[EMAIL_ADDRESS][DOMAIN_NAME]"
type input "[EMAIL_ADDRESS][DOMAIN_NAME]"
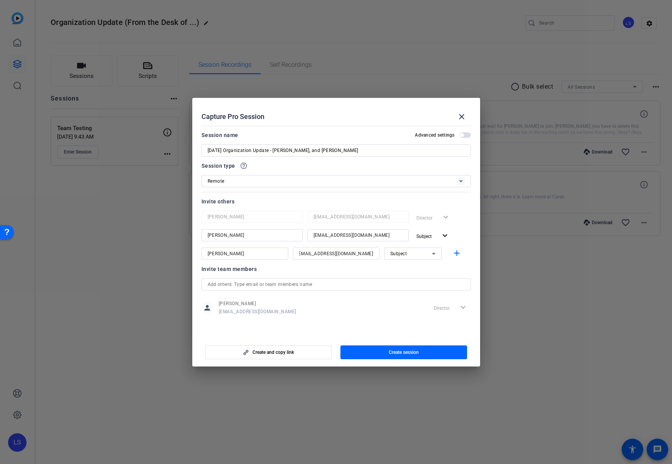
click at [438, 253] on div "Subject" at bounding box center [413, 253] width 58 height 12
click at [412, 277] on mat-option "Watcher" at bounding box center [413, 281] width 58 height 12
click at [452, 271] on div "Invite team members" at bounding box center [335, 268] width 269 height 9
click at [455, 252] on mat-icon "add" at bounding box center [457, 254] width 10 height 10
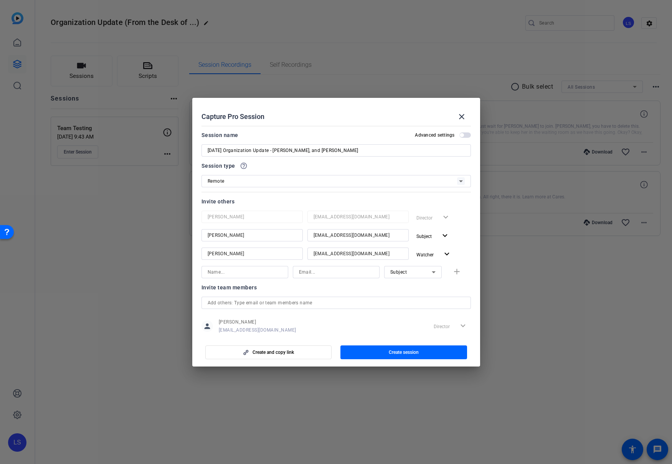
click at [250, 271] on input at bounding box center [245, 271] width 74 height 9
type input "Connor Rudny"
click at [323, 273] on input at bounding box center [336, 271] width 74 height 9
paste input "[EMAIL_ADDRESS][DOMAIN_NAME]"
type input "[EMAIL_ADDRESS][DOMAIN_NAME]"
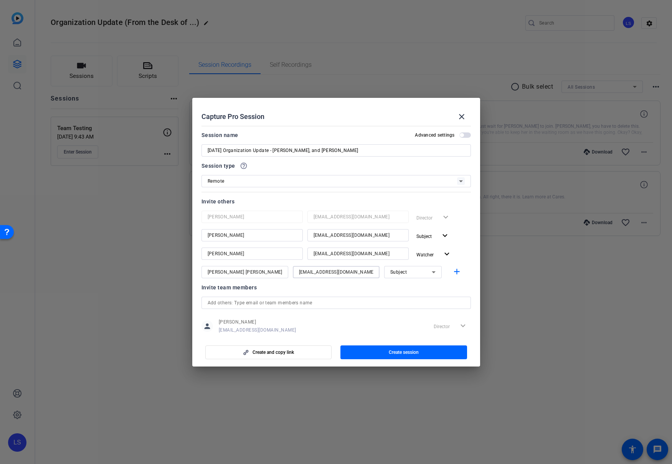
click at [437, 272] on icon at bounding box center [433, 271] width 9 height 9
click at [407, 296] on span "Watcher" at bounding box center [399, 299] width 18 height 9
click at [455, 273] on mat-icon "add" at bounding box center [457, 272] width 10 height 10
click at [245, 290] on input at bounding box center [245, 290] width 74 height 9
type input "Rich Tree"
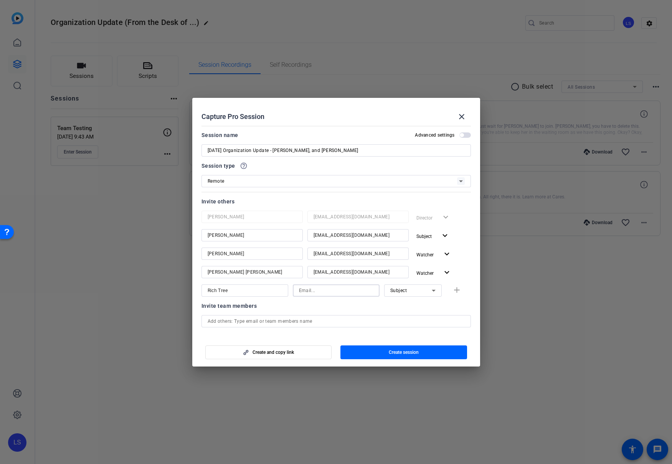
paste input "RichTree@projectfarma.com"
type input "RichTree@projectfarma.com"
click at [454, 291] on mat-icon "add" at bounding box center [457, 290] width 10 height 10
click at [258, 311] on input at bounding box center [245, 308] width 74 height 9
type input "Jim Watson"
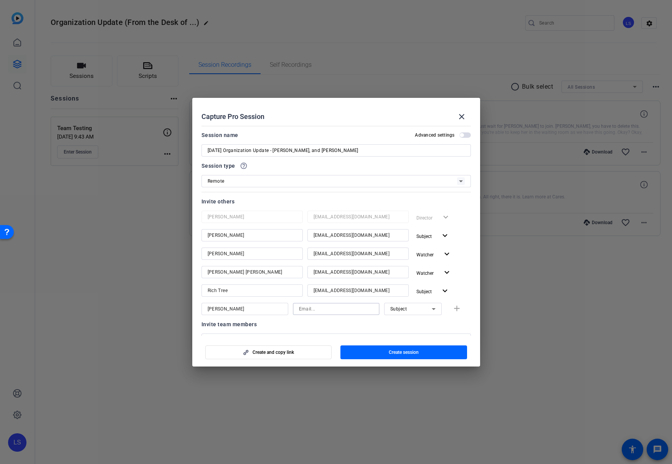
paste input "JimWatson@projectfarma.com"
type input "JimWatson@projectfarma.com"
click at [434, 309] on icon at bounding box center [434, 309] width 4 height 2
drag, startPoint x: 412, startPoint y: 347, endPoint x: 372, endPoint y: 336, distance: 41.4
click at [412, 346] on mat-option "Subject" at bounding box center [413, 349] width 58 height 12
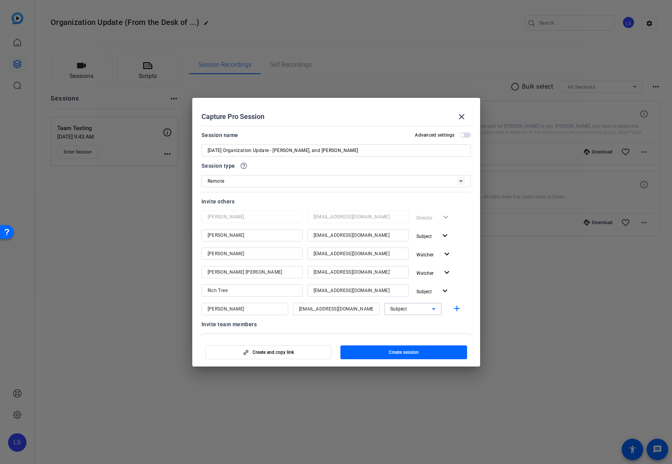
click at [355, 327] on div "Invite team members" at bounding box center [335, 324] width 269 height 9
click at [393, 352] on span "Create session" at bounding box center [404, 352] width 30 height 6
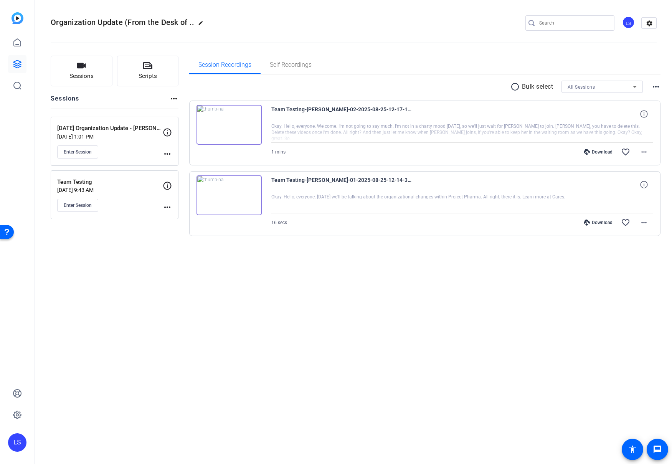
click at [168, 150] on mat-icon "more_horiz" at bounding box center [167, 153] width 9 height 9
click at [182, 163] on span "Edit Session" at bounding box center [186, 164] width 35 height 9
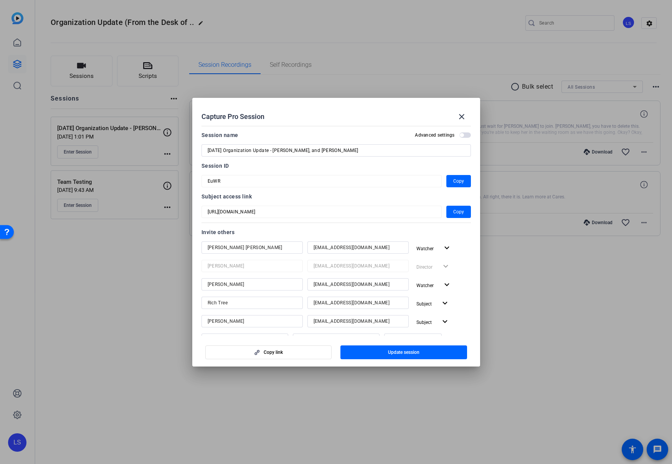
scroll to position [1, 0]
click at [452, 212] on span "button" at bounding box center [458, 211] width 25 height 18
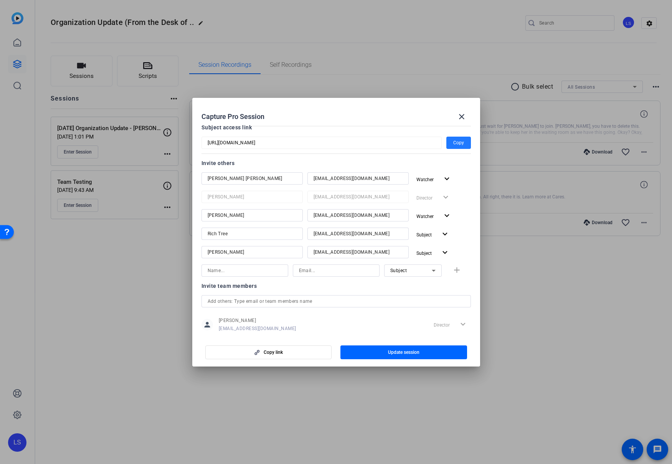
scroll to position [70, 0]
click at [271, 275] on div at bounding box center [245, 270] width 74 height 12
click at [270, 272] on input at bounding box center [245, 269] width 74 height 9
type input "Jim Watson"
paste input "JimWatson@projectfarma.com"
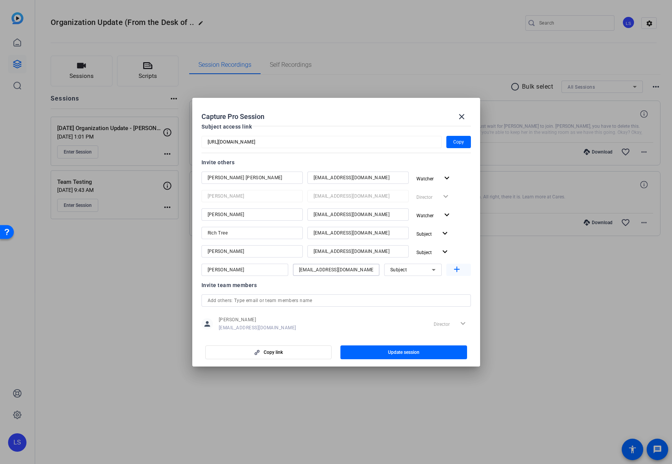
type input "JimWatson@projectfarma.com"
click at [455, 269] on mat-icon "add" at bounding box center [457, 270] width 10 height 10
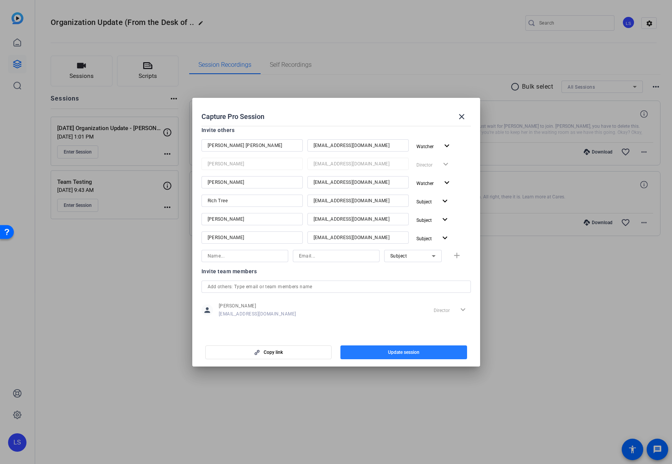
click at [390, 350] on span "Update session" at bounding box center [403, 352] width 31 height 6
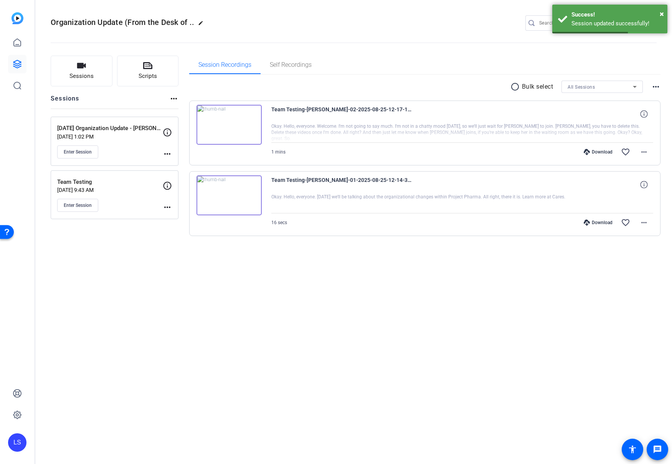
click at [168, 152] on mat-icon "more_horiz" at bounding box center [167, 153] width 9 height 9
click at [186, 166] on span "Edit Session" at bounding box center [186, 164] width 35 height 9
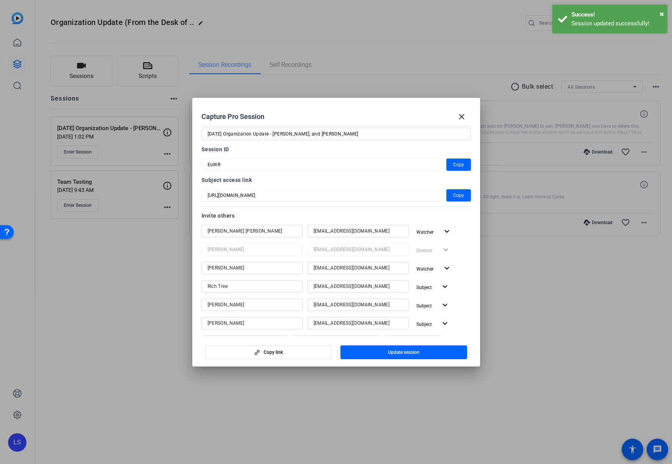
scroll to position [33, 0]
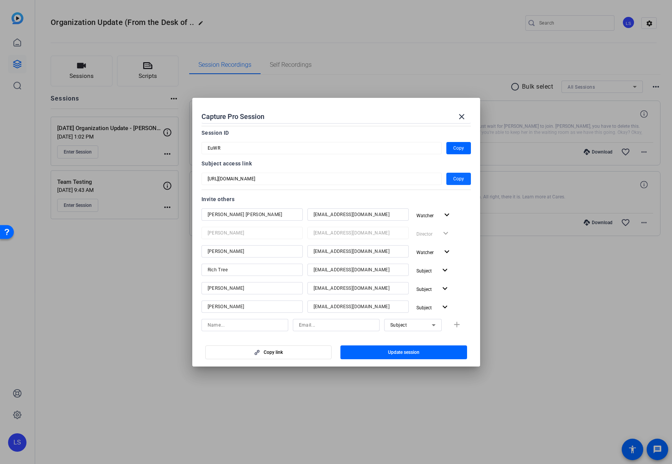
click at [455, 180] on span "Copy" at bounding box center [458, 178] width 11 height 9
click at [454, 150] on span "Copy" at bounding box center [458, 147] width 11 height 9
